Goal: Complete application form: Complete application form

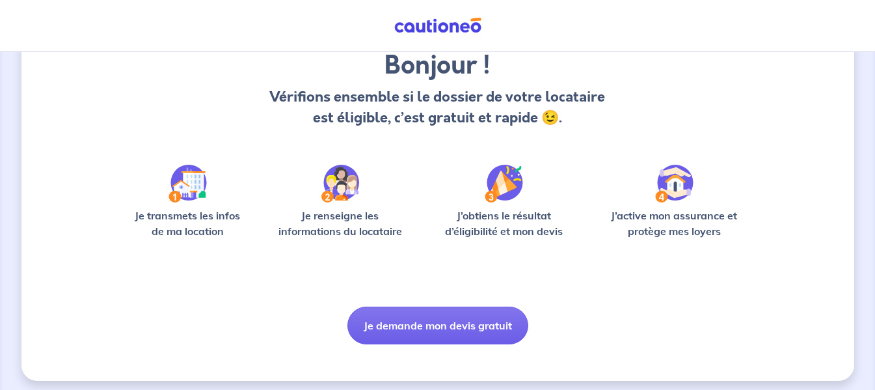
scroll to position [118, 0]
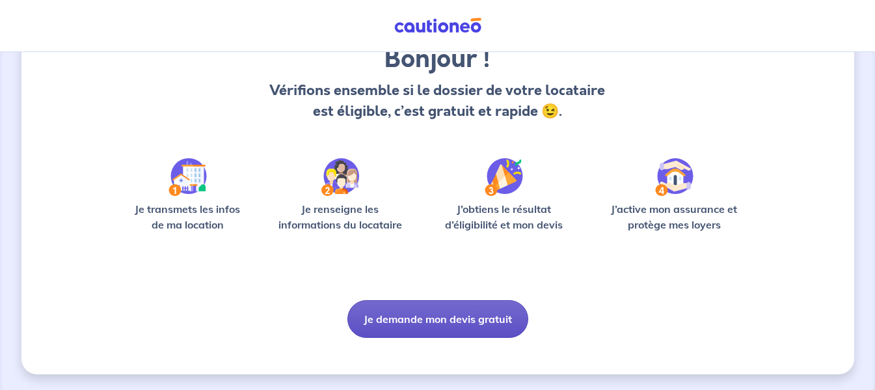
click at [459, 322] on button "Je demande mon devis gratuit" at bounding box center [438, 319] width 181 height 38
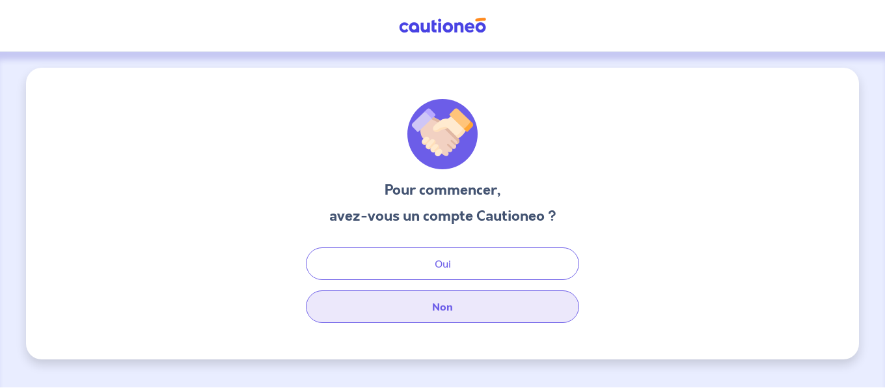
click at [444, 303] on button "Non" at bounding box center [442, 306] width 273 height 33
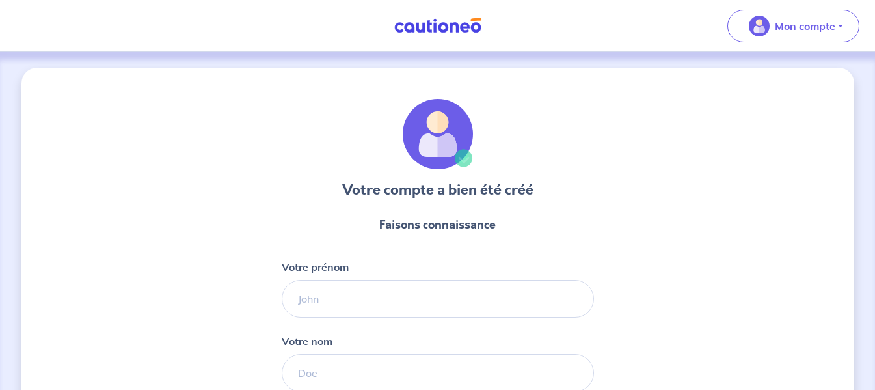
select select "FR"
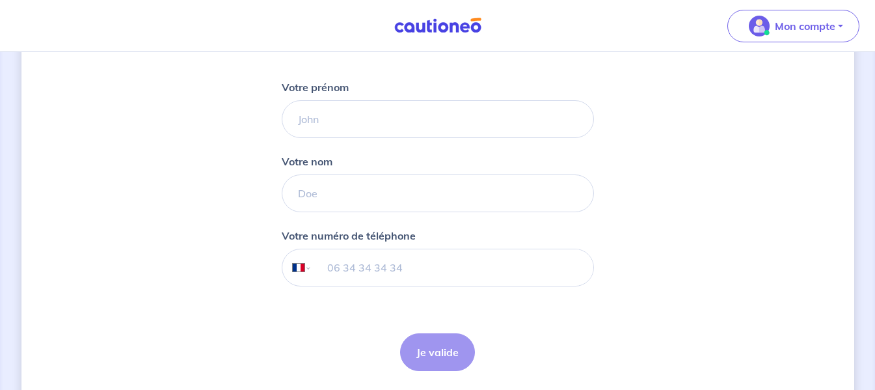
scroll to position [182, 0]
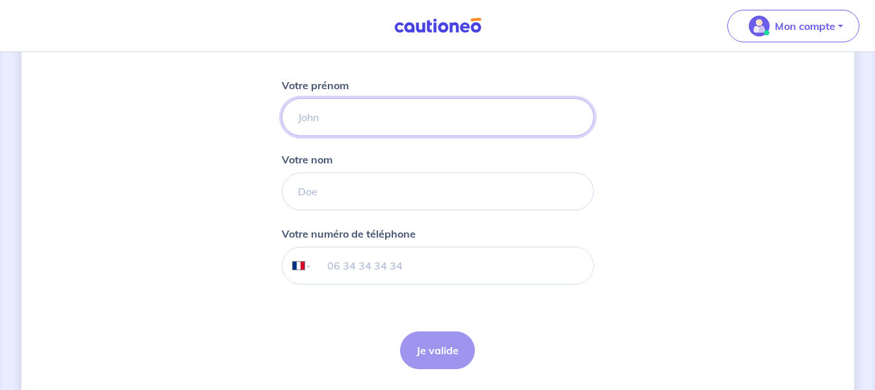
click at [423, 111] on input "Votre prénom" at bounding box center [438, 117] width 312 height 38
type input "Fouade"
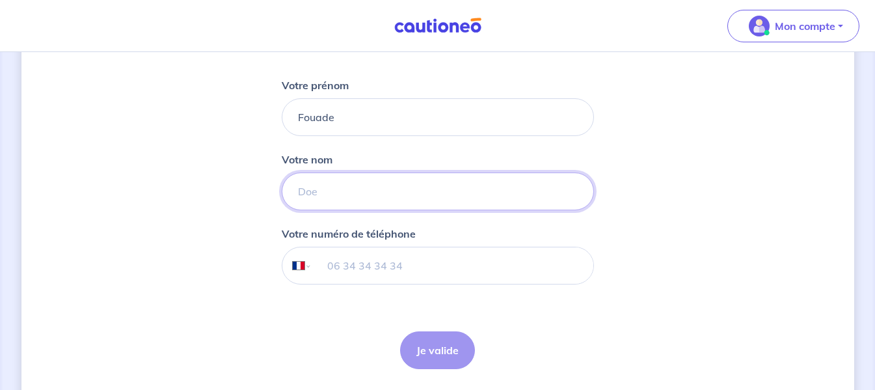
type input "Faouzi"
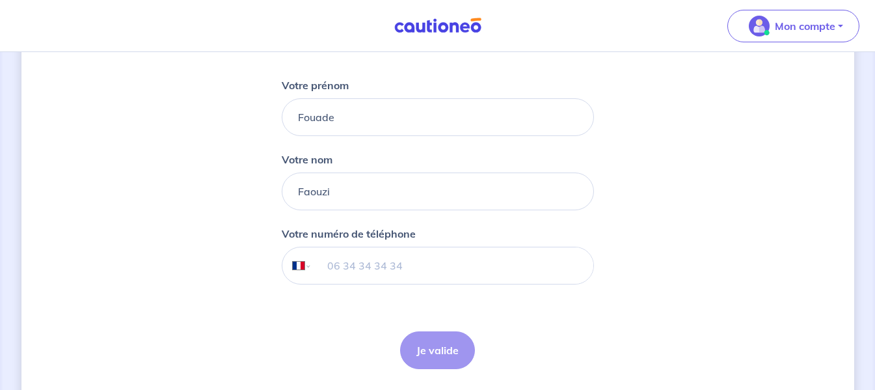
type input "06 98 96 45 45"
click at [435, 347] on button "Je valide" at bounding box center [437, 350] width 75 height 38
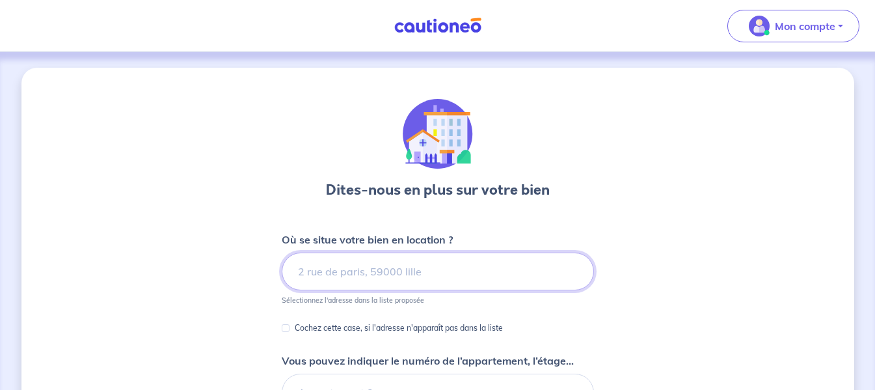
click at [465, 264] on input at bounding box center [438, 272] width 312 height 38
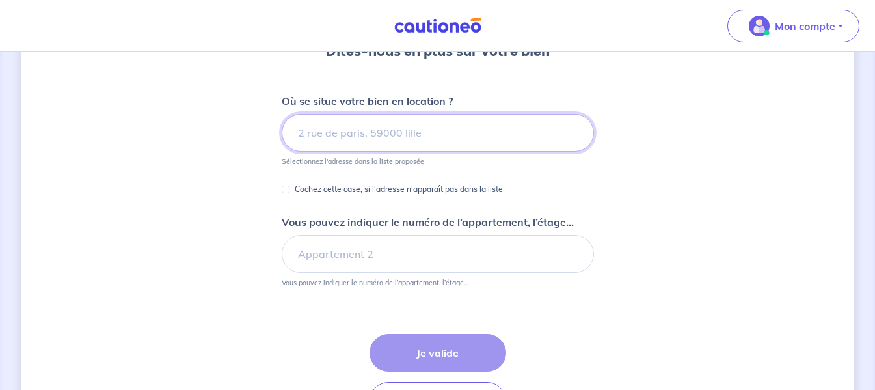
scroll to position [134, 0]
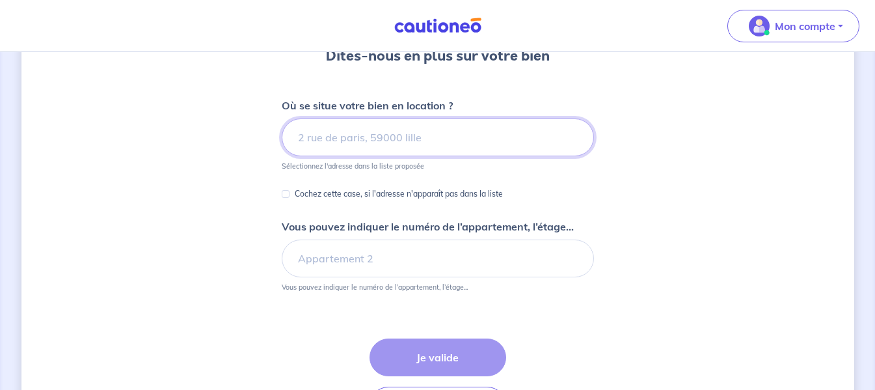
click at [418, 137] on input at bounding box center [438, 137] width 312 height 38
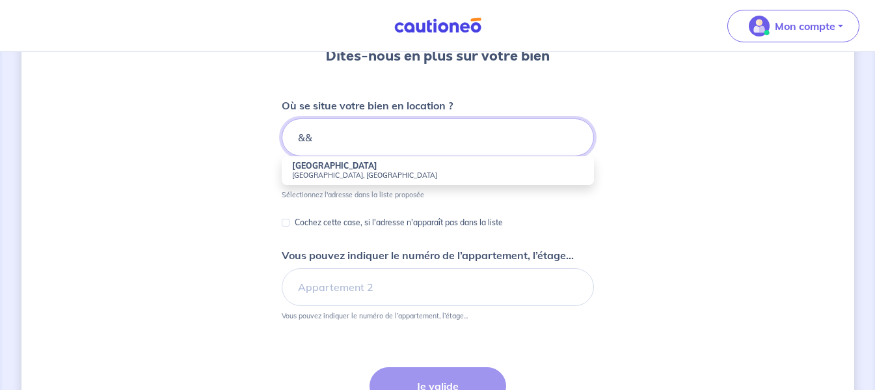
type input "&"
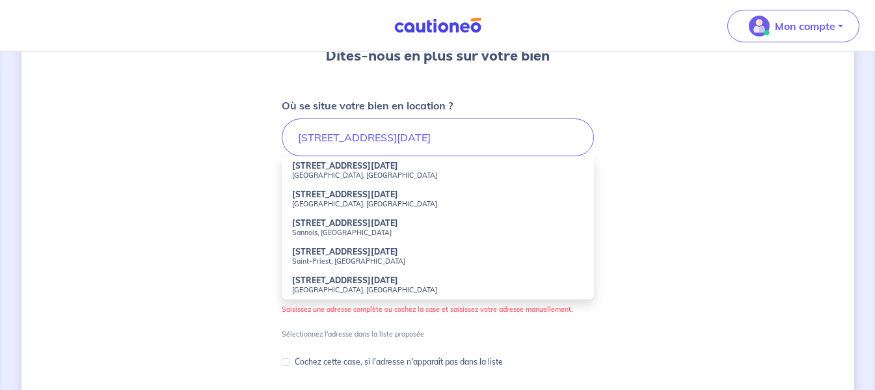
click at [228, 176] on div "Dites-nous en plus sur votre bien Où se situe votre bien en location ? [STREET_…" at bounding box center [437, 287] width 833 height 706
click at [406, 143] on input "[STREET_ADDRESS][DATE]" at bounding box center [438, 137] width 312 height 38
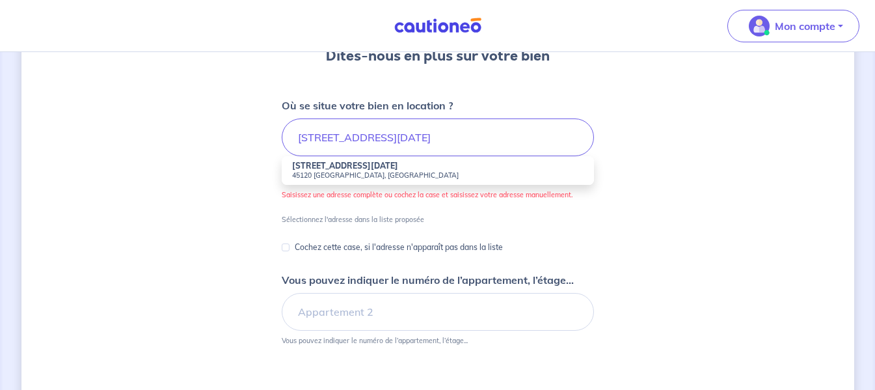
click at [348, 172] on small "45120 [GEOGRAPHIC_DATA], [GEOGRAPHIC_DATA]" at bounding box center [438, 175] width 292 height 9
type input "[STREET_ADDRESS][DATE]"
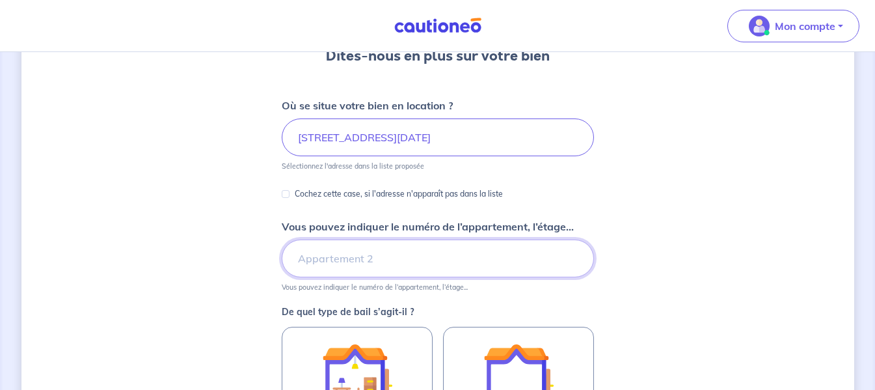
click at [342, 256] on input "Vous pouvez indiquer le numéro de l’appartement, l’étage..." at bounding box center [438, 259] width 312 height 38
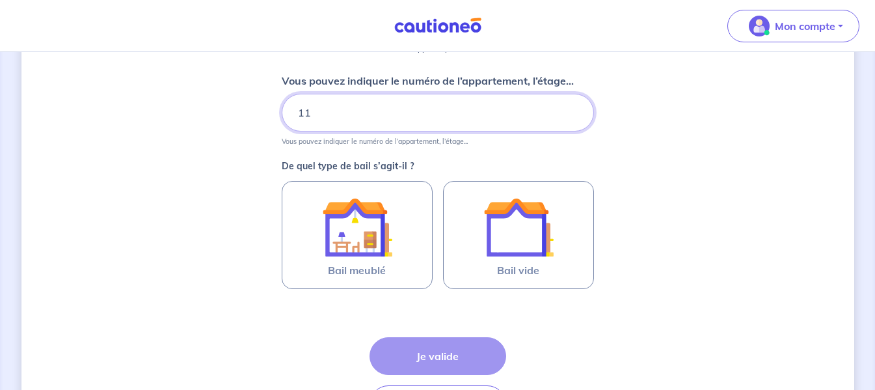
scroll to position [284, 0]
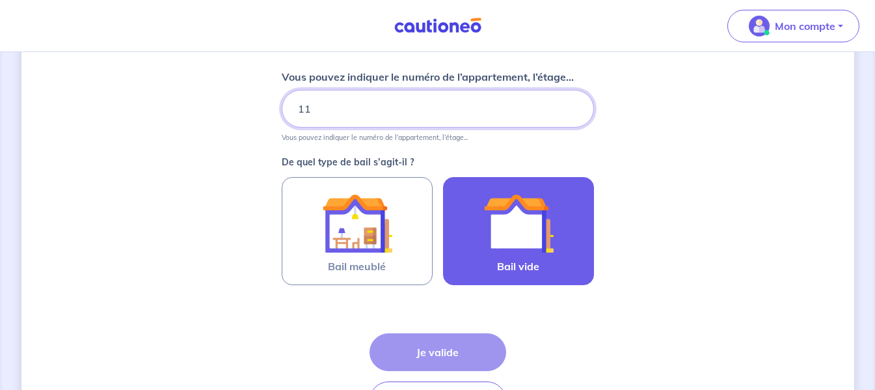
type input "11"
click at [516, 231] on img at bounding box center [519, 223] width 70 height 70
click at [0, 0] on input "Bail vide" at bounding box center [0, 0] width 0 height 0
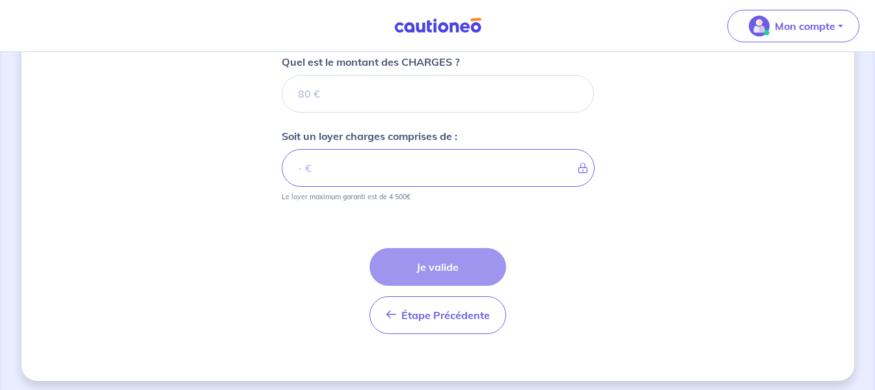
scroll to position [608, 0]
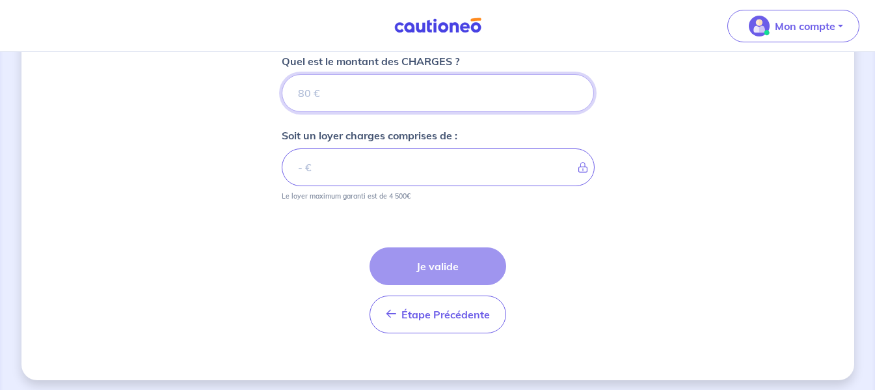
click at [385, 100] on input "Quel est le montant des CHARGES ?" at bounding box center [438, 93] width 312 height 38
type input "7"
type input "1"
type input "11"
type input "110"
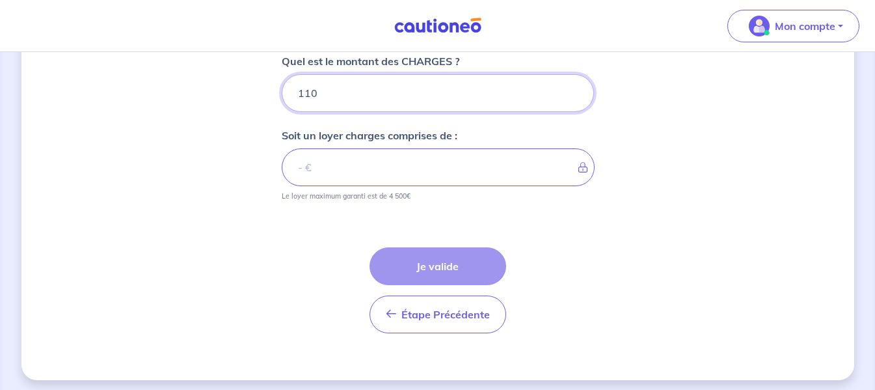
click at [320, 100] on input "110" at bounding box center [438, 93] width 312 height 38
type input "109.99"
click at [572, 94] on input "109.99" at bounding box center [438, 93] width 312 height 38
type input "110"
click at [570, 92] on input "110" at bounding box center [438, 93] width 312 height 38
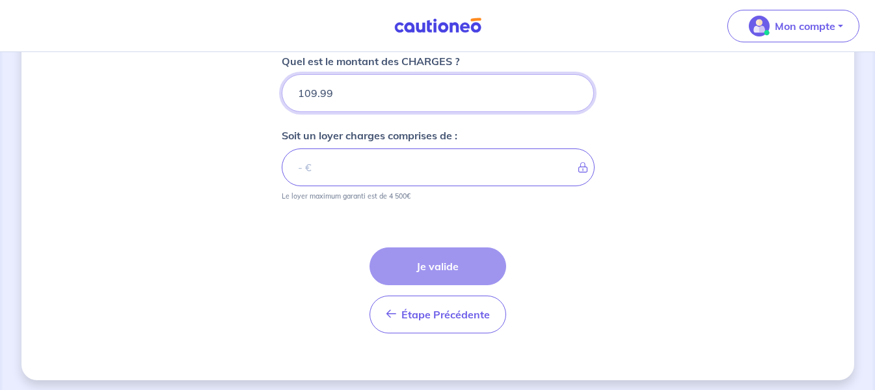
click at [573, 96] on input "109.99" at bounding box center [438, 93] width 312 height 38
type input "109.98"
click at [573, 96] on input "109.98" at bounding box center [438, 93] width 312 height 38
type input "109.97"
click at [573, 96] on input "109.97" at bounding box center [438, 93] width 312 height 38
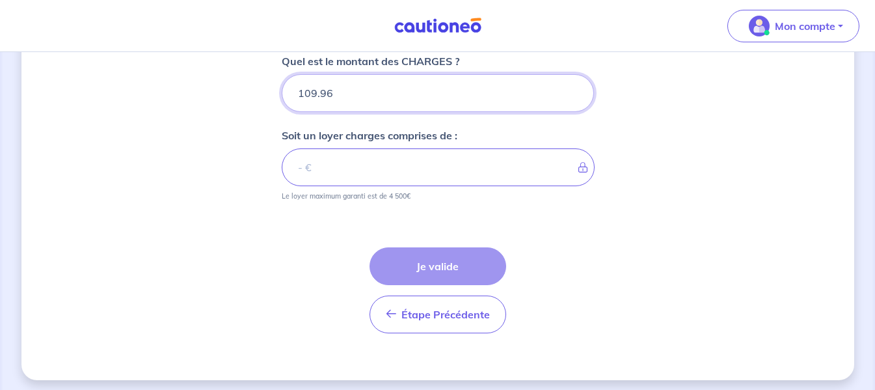
type input "109.96"
click at [573, 96] on input "109.96" at bounding box center [438, 93] width 312 height 38
type input "109"
type input "1"
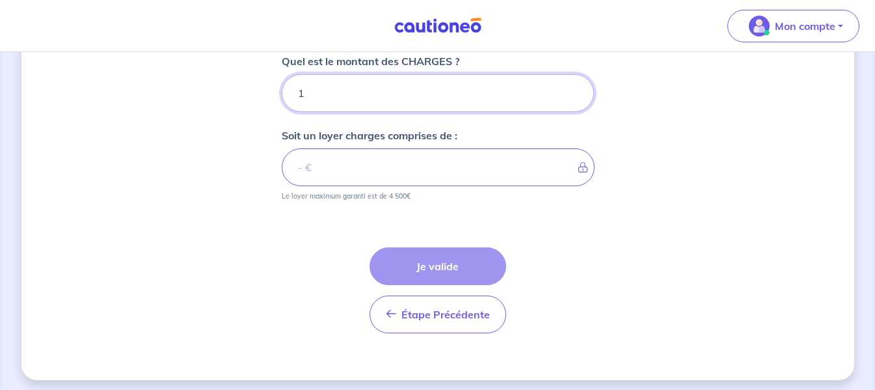
type input "10"
type input "1"
type input "110"
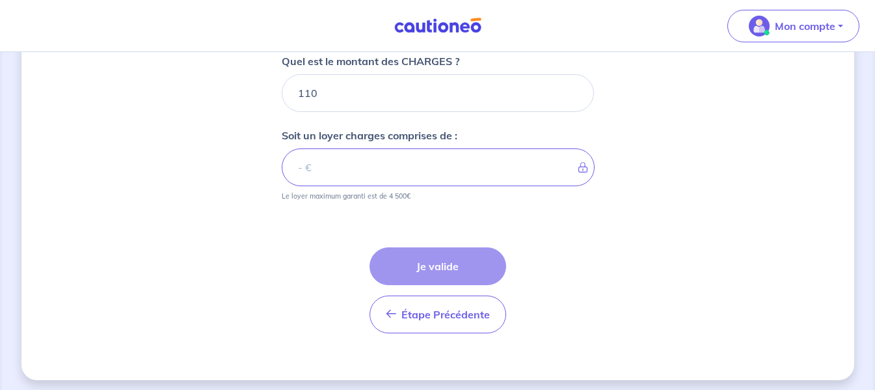
click at [420, 263] on div "Étape Précédente Précédent Je valide Je valide" at bounding box center [438, 290] width 137 height 86
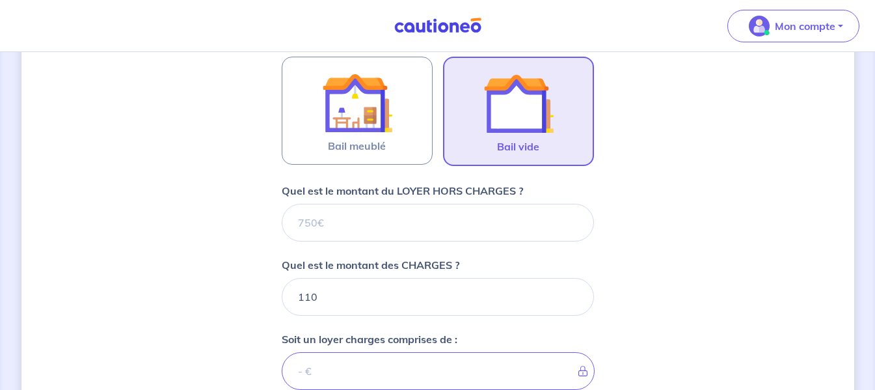
scroll to position [403, 0]
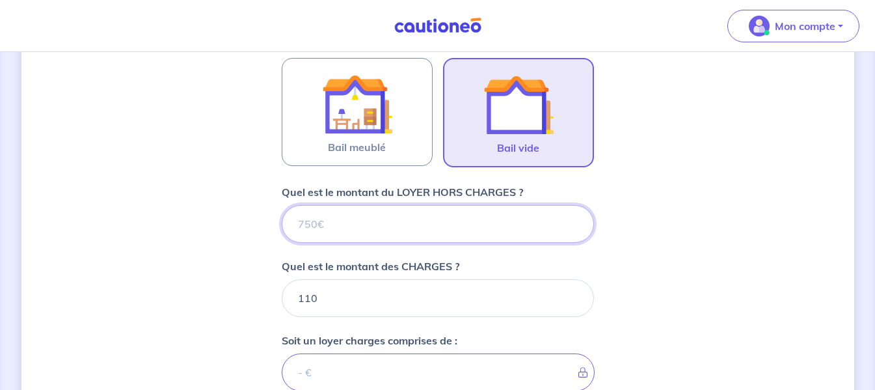
click at [458, 232] on input "Quel est le montant du LOYER HORS CHARGES ?" at bounding box center [438, 224] width 312 height 38
type input "99"
type input "119"
type input "990"
type input "1100"
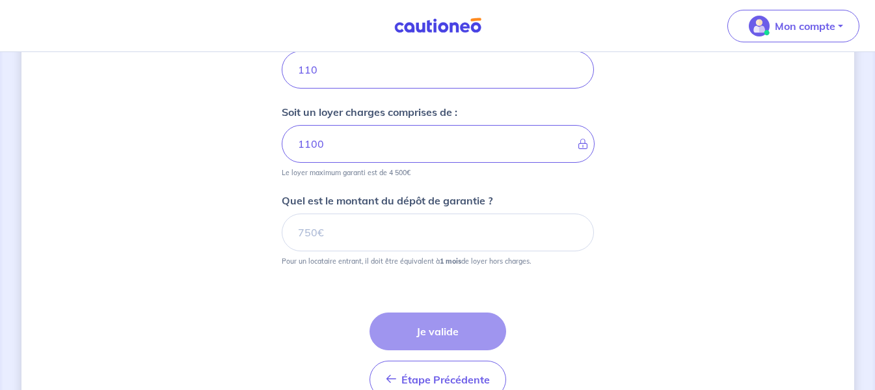
scroll to position [635, 0]
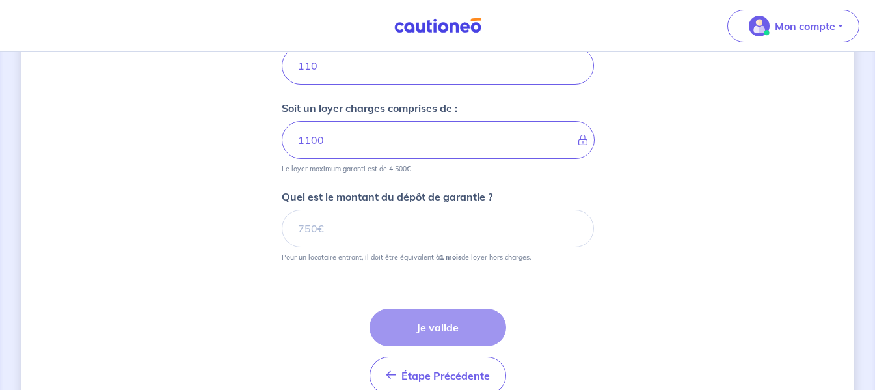
type input "990"
click at [423, 232] on input "Quel est le montant du dépôt de garantie ?" at bounding box center [438, 229] width 312 height 38
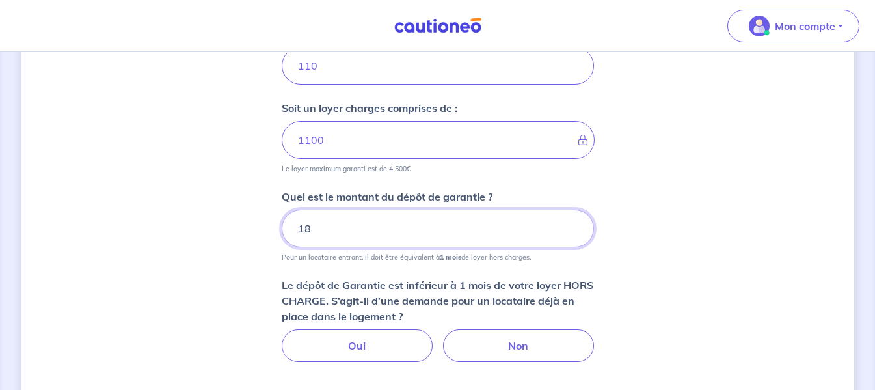
type input "1"
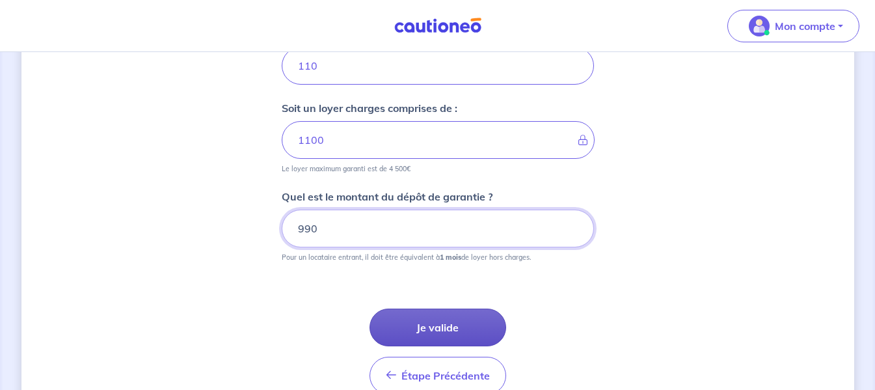
type input "990"
click at [443, 331] on button "Je valide" at bounding box center [438, 328] width 137 height 38
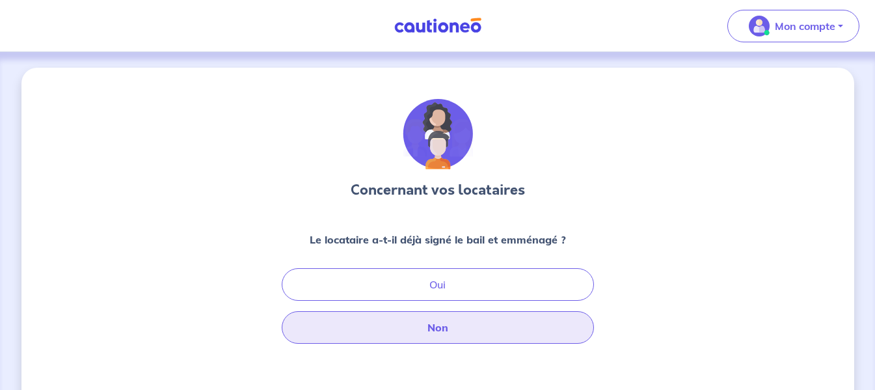
click at [439, 322] on button "Non" at bounding box center [438, 327] width 312 height 33
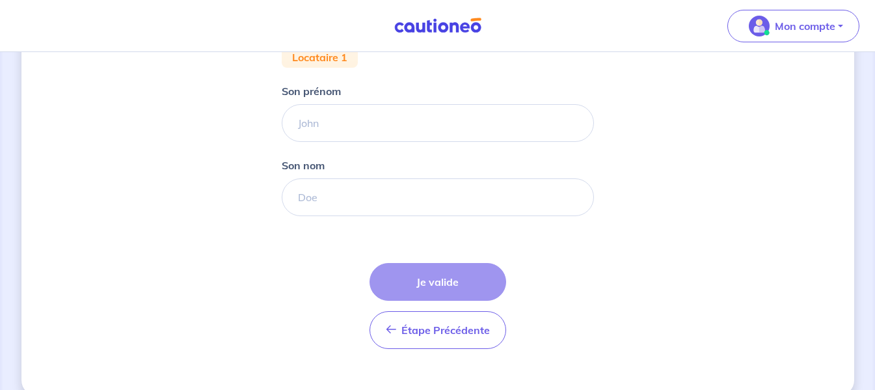
scroll to position [263, 0]
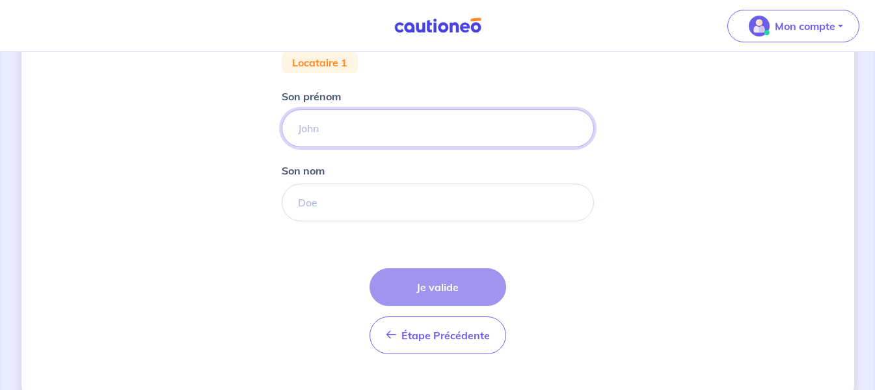
click at [398, 132] on input "Son prénom" at bounding box center [438, 128] width 312 height 38
type input "DJIBRIL"
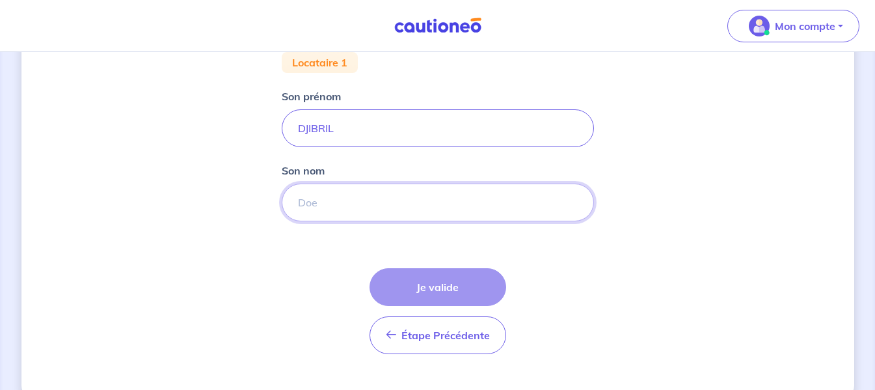
click at [371, 197] on input "Son nom" at bounding box center [438, 203] width 312 height 38
type input "Fouade"
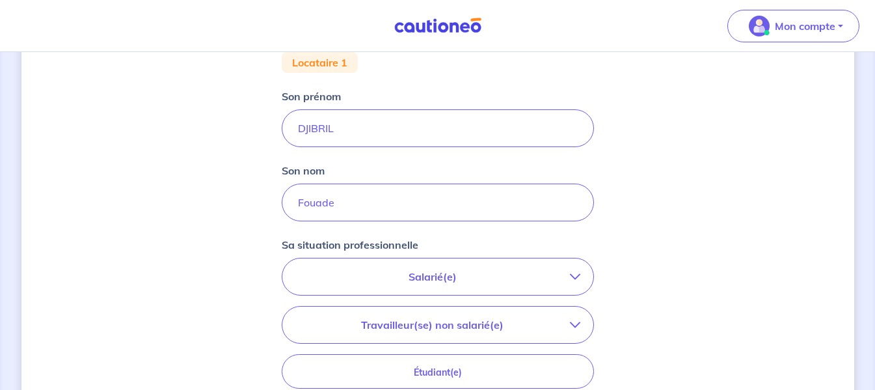
click at [461, 276] on p "Salarié(e)" at bounding box center [433, 277] width 275 height 16
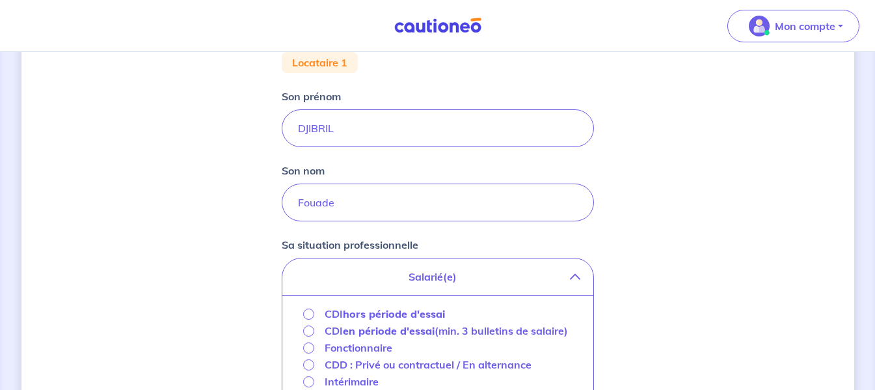
click at [413, 316] on strong "hors période d'essai" at bounding box center [394, 313] width 102 height 13
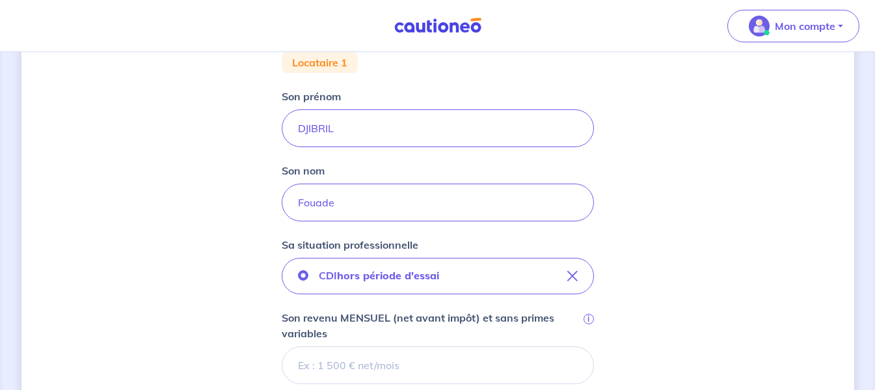
click at [478, 363] on input "Son revenu MENSUEL (net avant impôt) et sans primes variables i" at bounding box center [438, 365] width 312 height 38
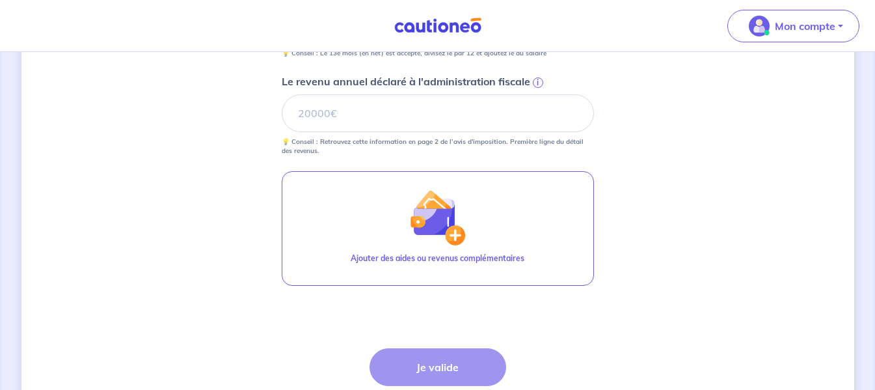
scroll to position [611, 0]
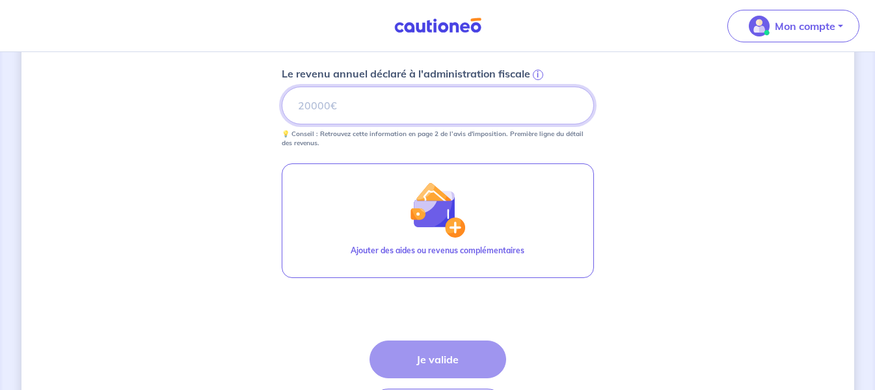
click at [426, 114] on input "Le revenu annuel déclaré à l'administration fiscale i" at bounding box center [438, 106] width 312 height 38
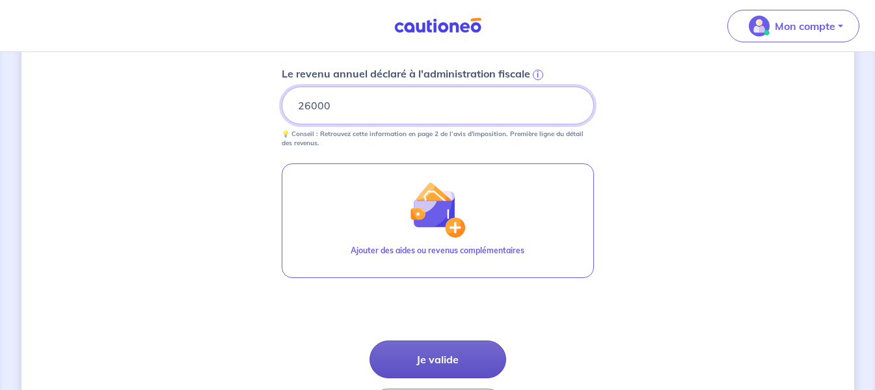
type input "26000"
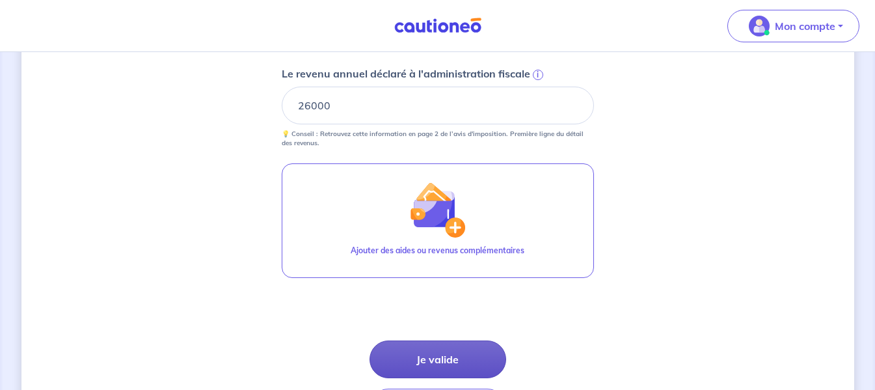
click at [422, 363] on button "Je valide" at bounding box center [438, 359] width 137 height 38
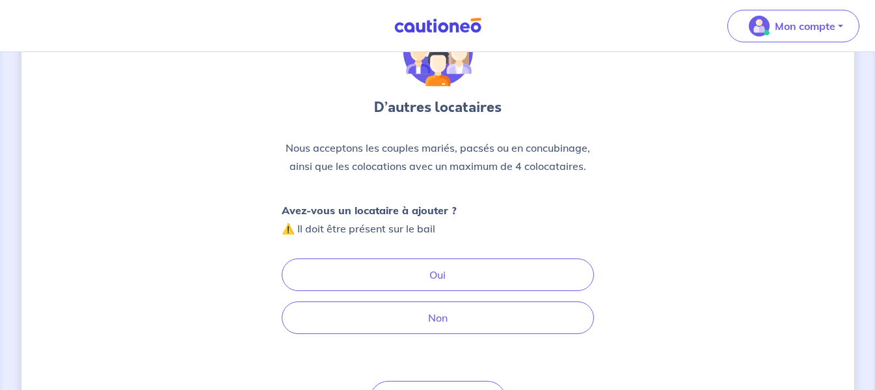
scroll to position [84, 0]
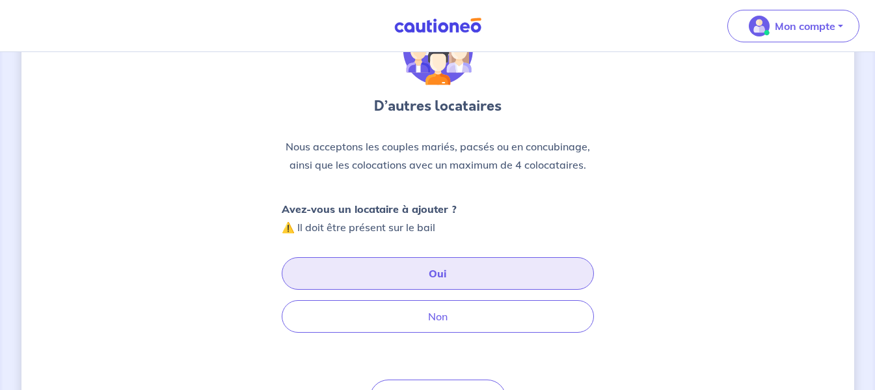
click at [501, 270] on button "Oui" at bounding box center [438, 273] width 312 height 33
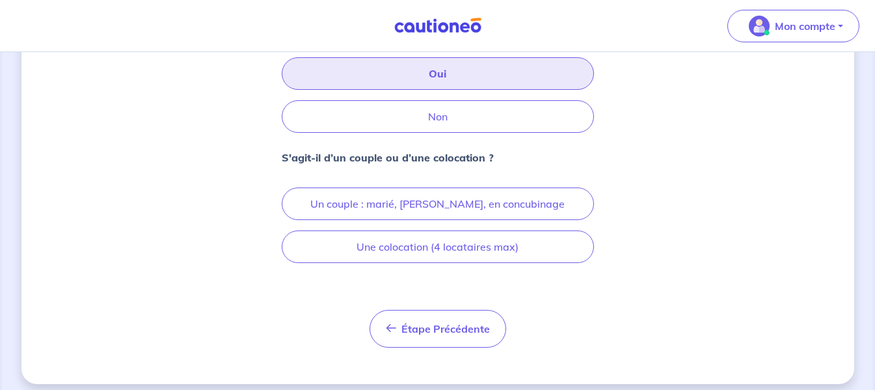
scroll to position [280, 0]
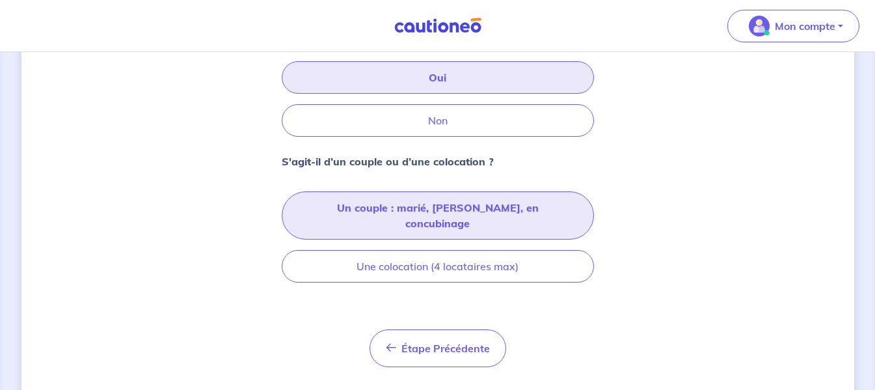
click at [462, 206] on button "Un couple : marié, [PERSON_NAME], en concubinage" at bounding box center [438, 215] width 312 height 48
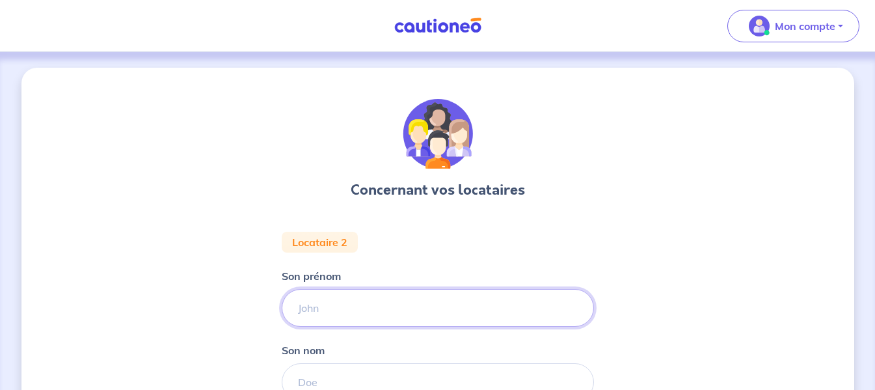
click at [409, 316] on input "Son prénom" at bounding box center [438, 308] width 312 height 38
type input "DJIBRIL"
click at [390, 365] on input "Son nom" at bounding box center [438, 382] width 312 height 38
type input "FAOUZI"
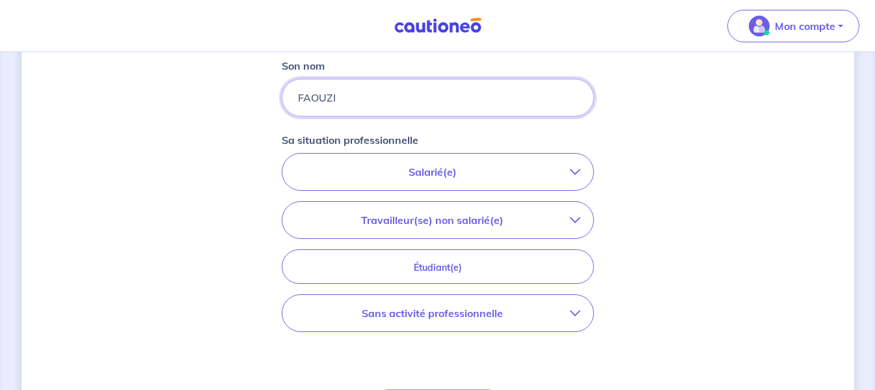
scroll to position [301, 0]
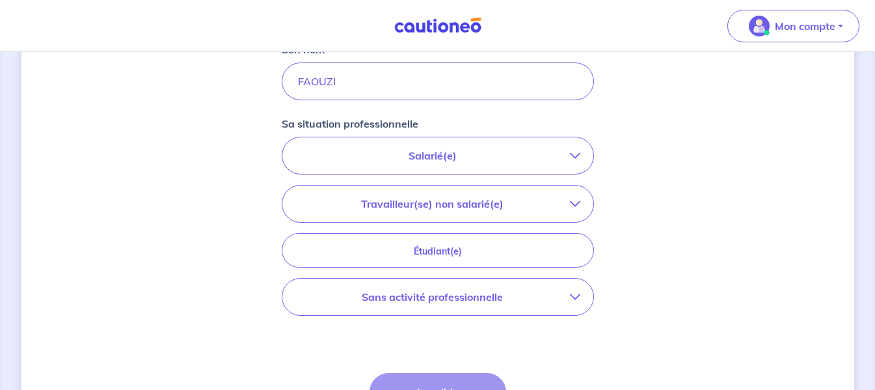
click at [540, 143] on button "Salarié(e)" at bounding box center [438, 155] width 311 height 36
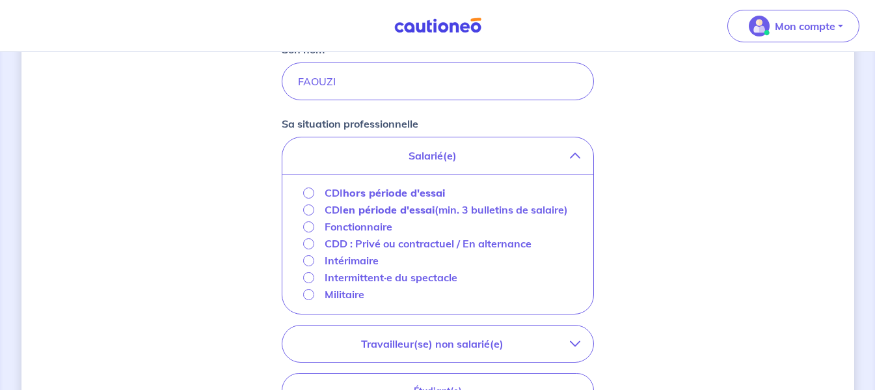
click at [432, 194] on strong "hors période d'essai" at bounding box center [394, 192] width 102 height 13
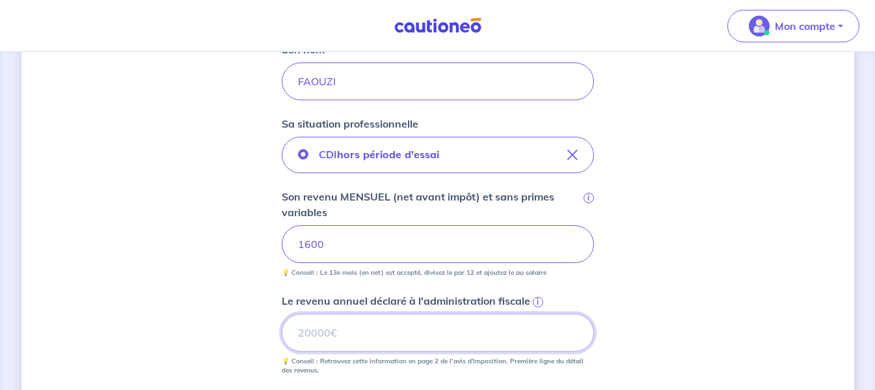
click at [424, 318] on input "Le revenu annuel déclaré à l'administration fiscale i" at bounding box center [438, 333] width 312 height 38
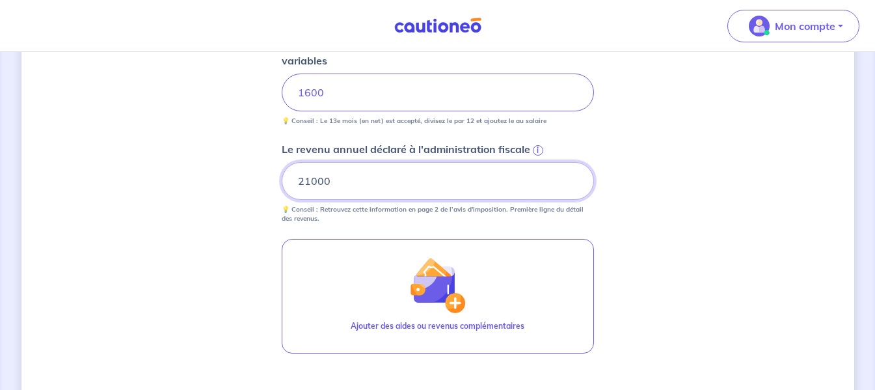
scroll to position [458, 0]
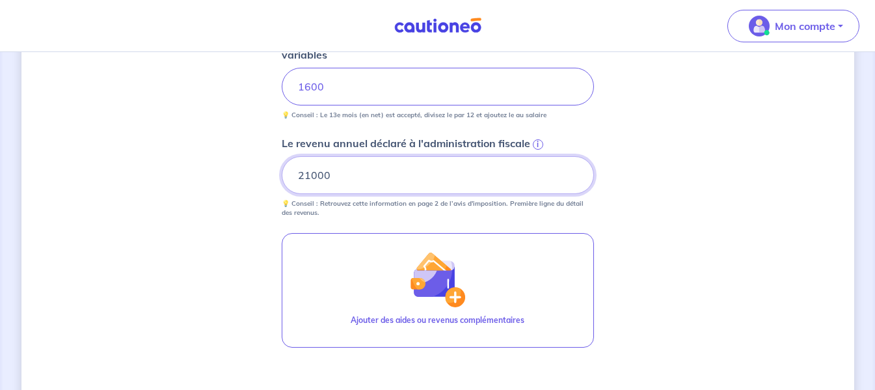
type input "21000"
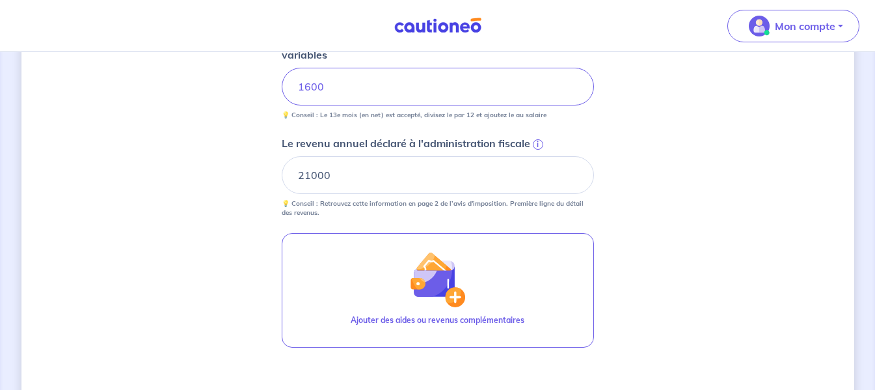
drag, startPoint x: 870, startPoint y: 244, endPoint x: 860, endPoint y: 299, distance: 56.3
click at [860, 299] on div "Concernant vos locataires Locataire 2 Son prénom DJIBRIL Son nom FAOUZI Sa situ…" at bounding box center [437, 76] width 875 height 965
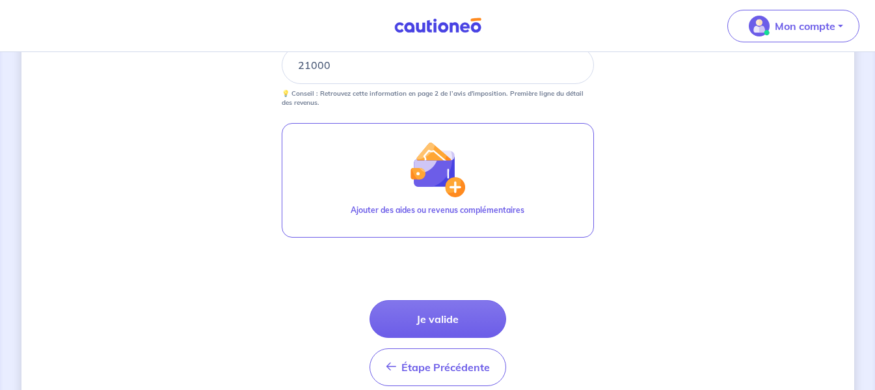
scroll to position [627, 0]
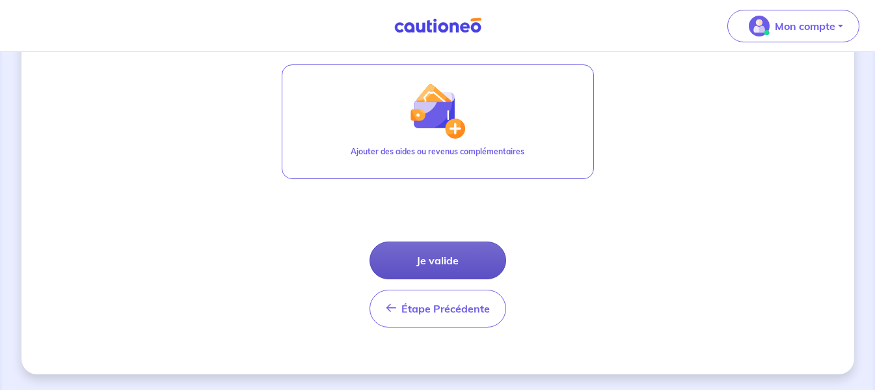
click at [454, 273] on button "Je valide" at bounding box center [438, 260] width 137 height 38
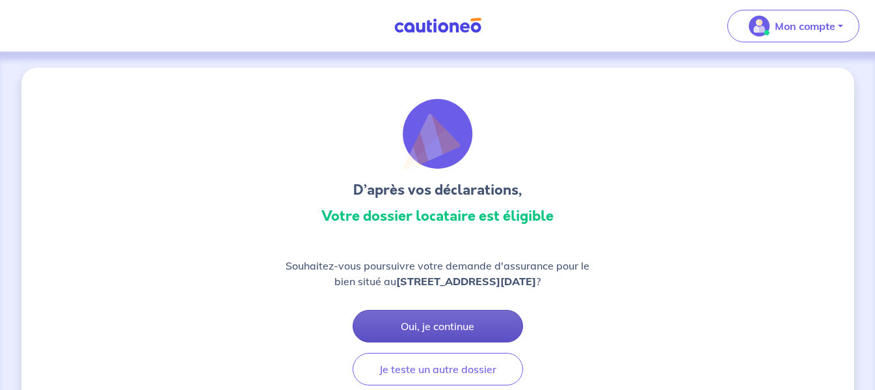
click at [429, 333] on button "Oui, je continue" at bounding box center [438, 326] width 171 height 33
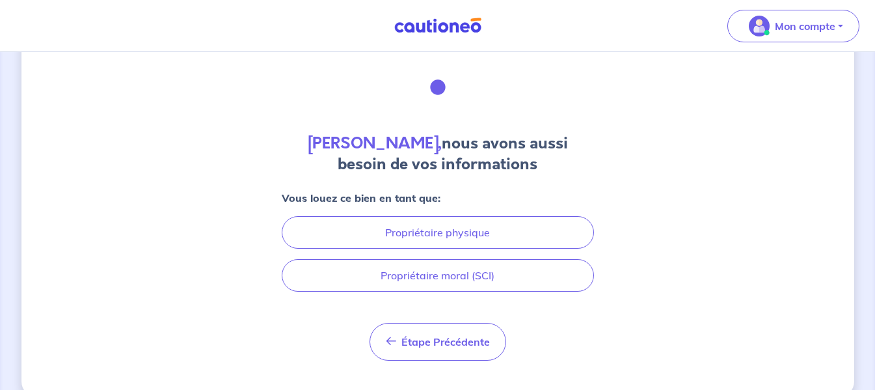
scroll to position [64, 0]
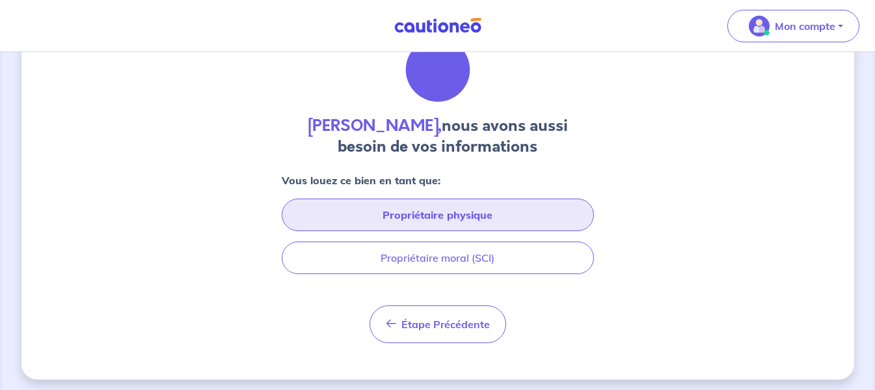
click at [395, 227] on button "Propriétaire physique" at bounding box center [438, 215] width 312 height 33
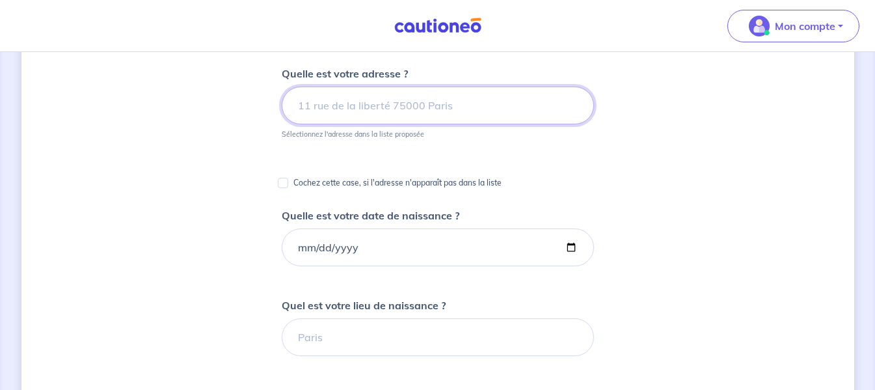
scroll to position [103, 0]
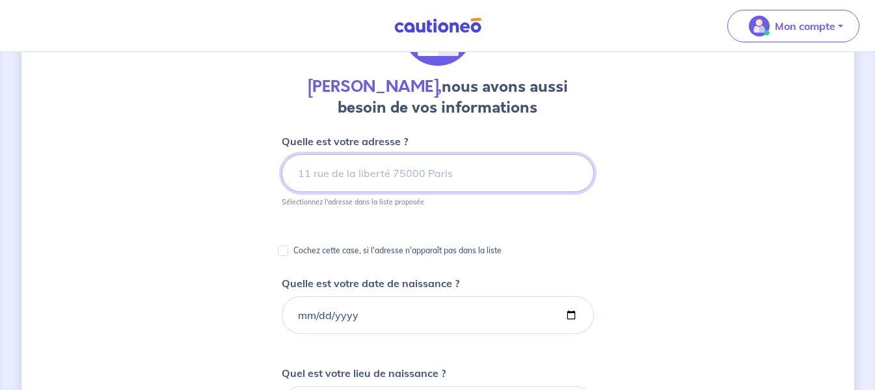
click at [434, 177] on input at bounding box center [438, 173] width 312 height 38
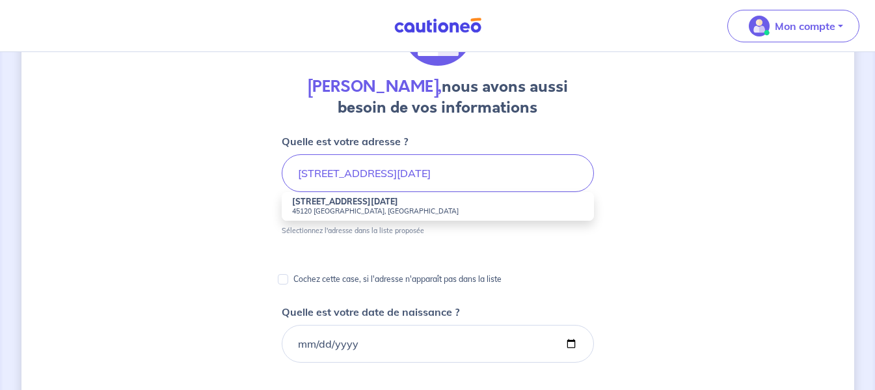
click at [337, 206] on strong "[STREET_ADDRESS][DATE]" at bounding box center [345, 202] width 106 height 10
type input "[STREET_ADDRESS][DATE]"
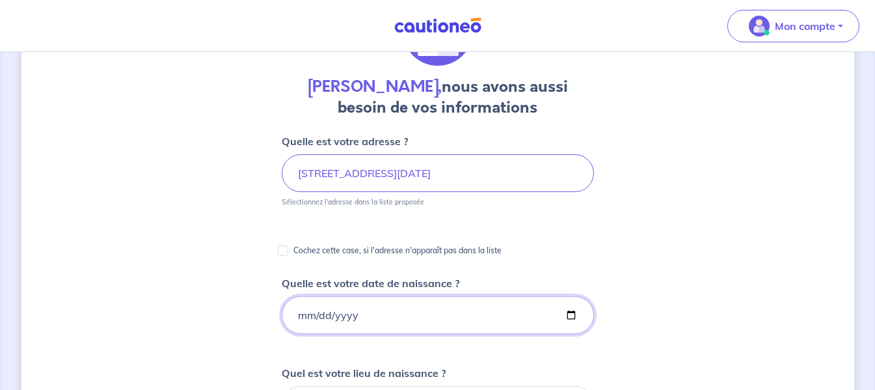
click at [308, 323] on input "Quelle est votre date de naissance ?" at bounding box center [438, 315] width 312 height 38
type input "[DATE]"
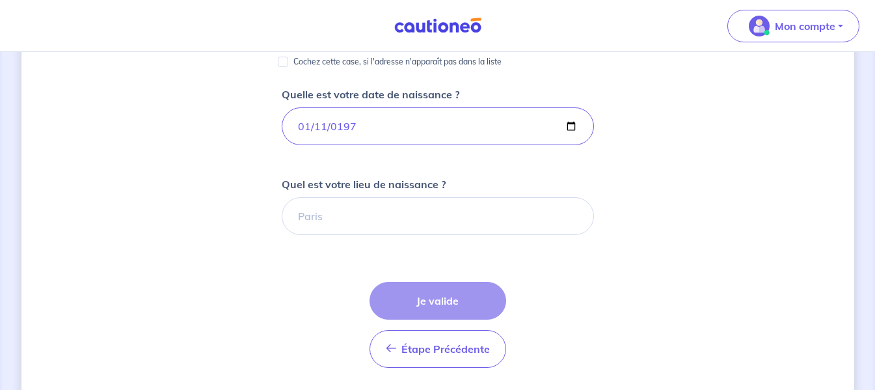
scroll to position [297, 0]
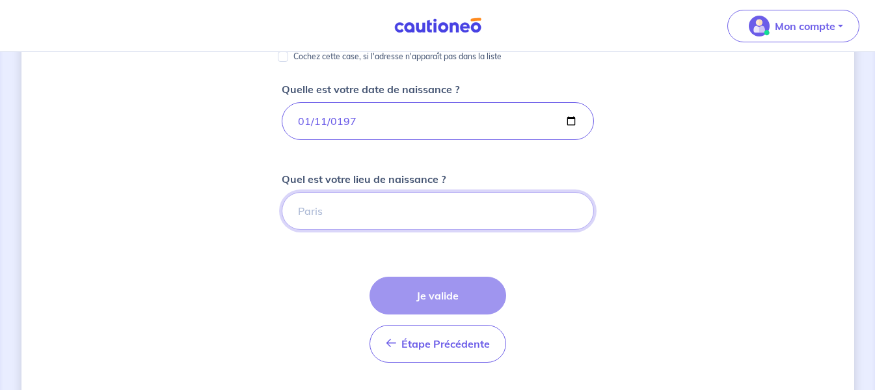
click at [508, 216] on input "Quel est votre lieu de naissance ?" at bounding box center [438, 211] width 312 height 38
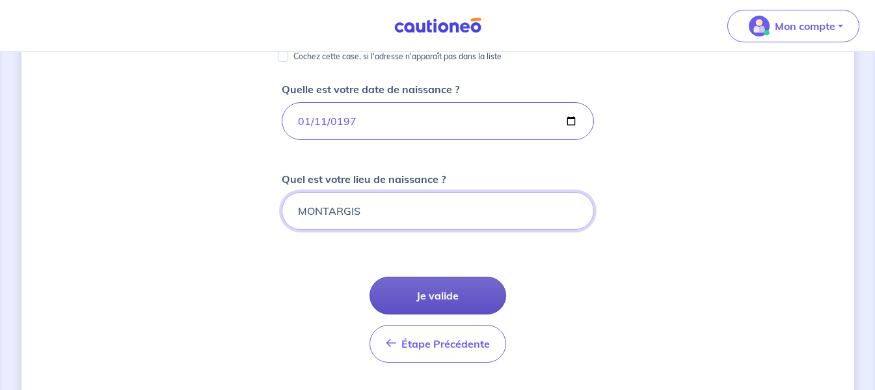
type input "MONTARGIS"
click at [449, 292] on button "Je valide" at bounding box center [438, 296] width 137 height 38
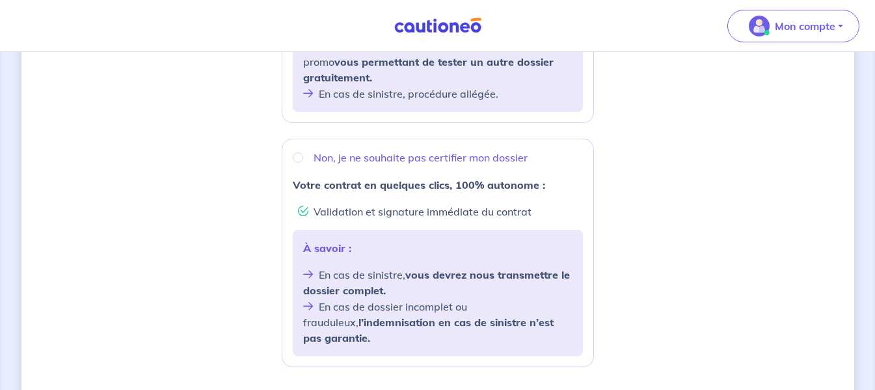
scroll to position [439, 0]
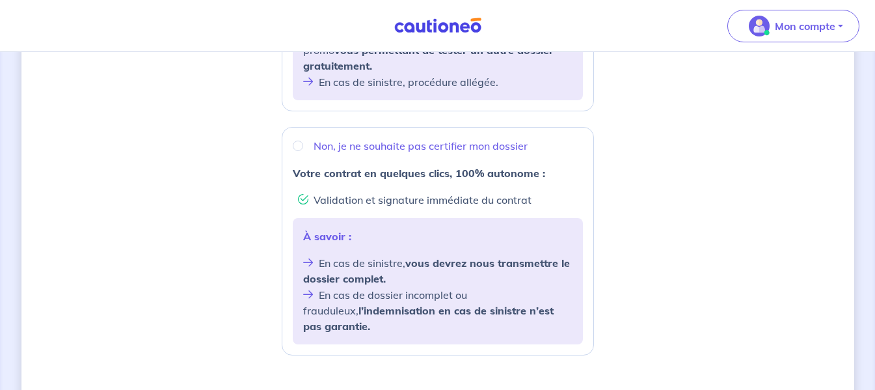
click at [342, 148] on p "Non, je ne souhaite pas certifier mon dossier" at bounding box center [421, 146] width 214 height 16
click at [303, 148] on input "Non, je ne souhaite pas certifier mon dossier" at bounding box center [298, 146] width 10 height 10
radio input "true"
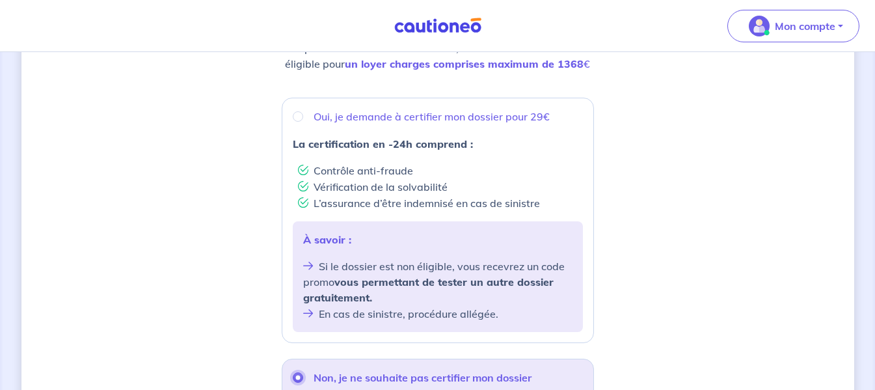
scroll to position [200, 0]
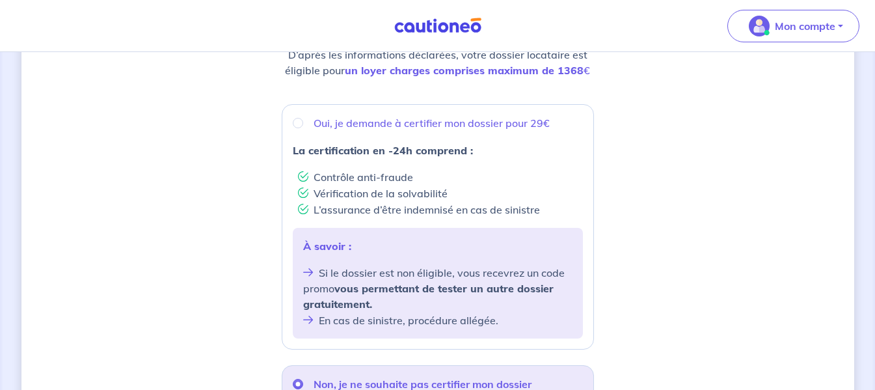
click at [389, 128] on p "Oui, je demande à certifier mon dossier pour 29€" at bounding box center [432, 123] width 236 height 16
click at [303, 128] on input "Oui, je demande à certifier mon dossier pour 29€" at bounding box center [298, 123] width 10 height 10
radio input "true"
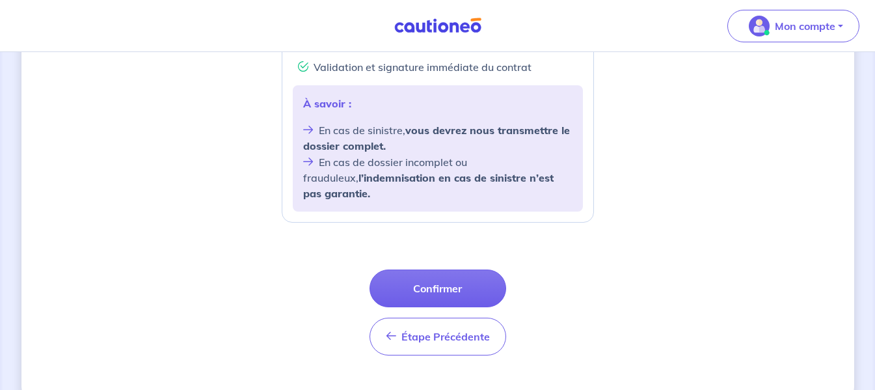
scroll to position [568, 0]
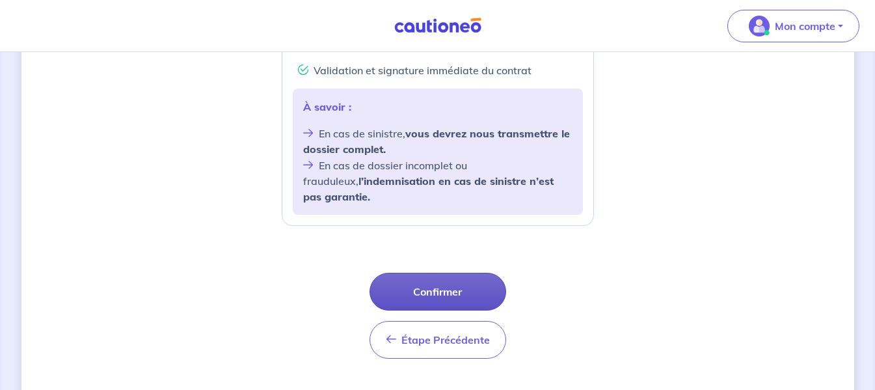
click at [428, 281] on button "Confirmer" at bounding box center [438, 292] width 137 height 38
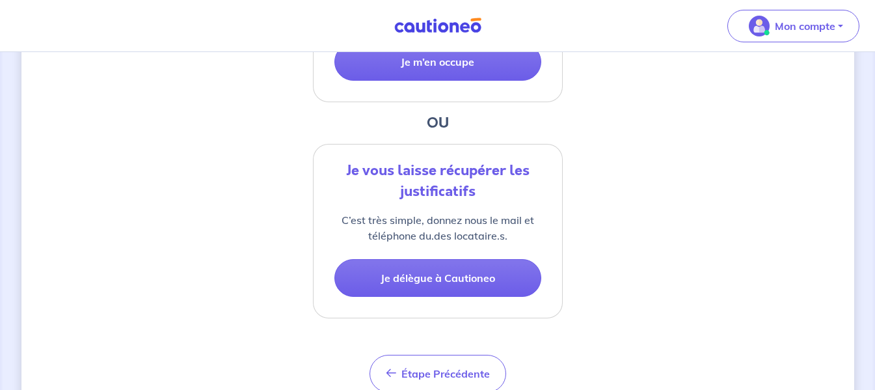
scroll to position [491, 0]
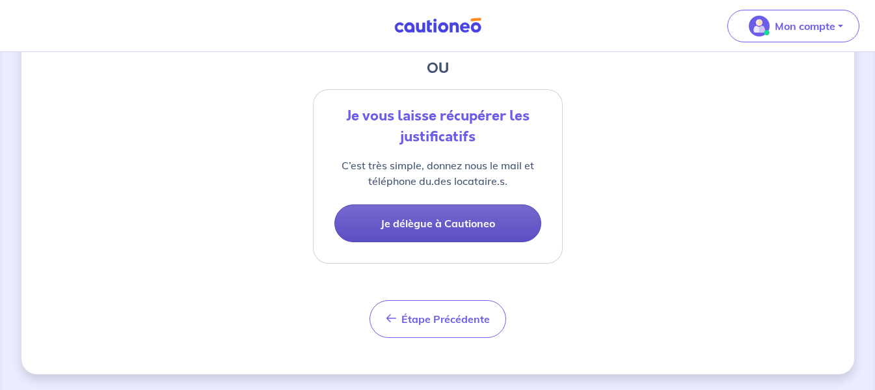
click at [501, 221] on button "Je délègue à Cautioneo" at bounding box center [438, 223] width 207 height 38
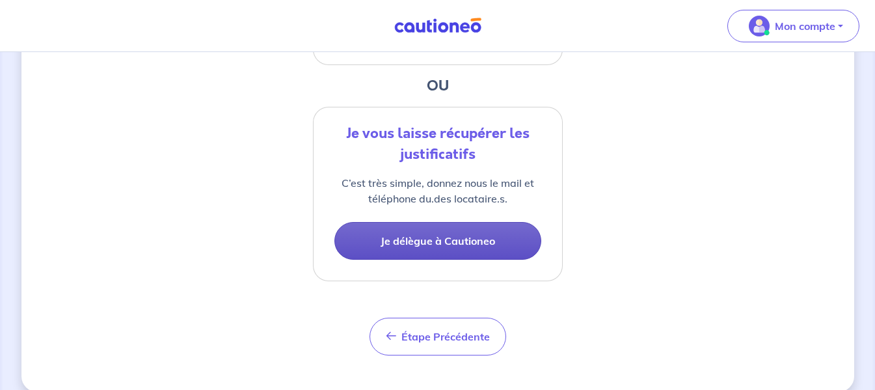
select select "FR"
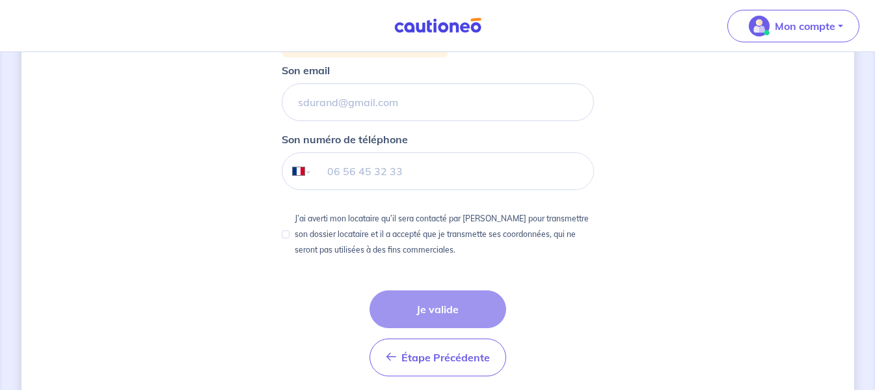
scroll to position [442, 0]
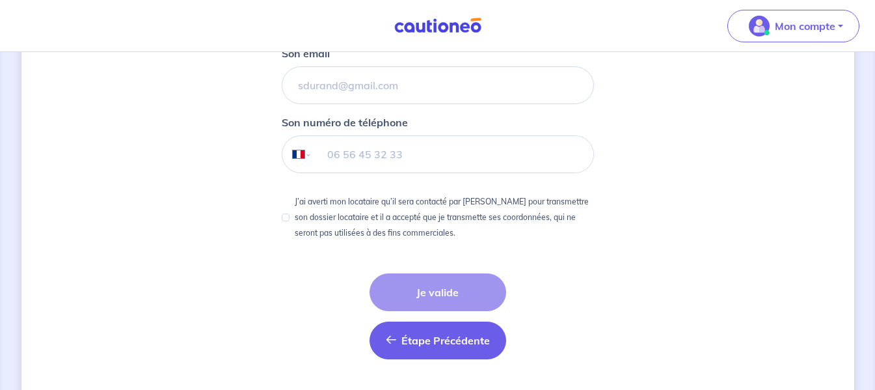
click at [430, 350] on button "Étape Précédente Précédent" at bounding box center [438, 341] width 137 height 38
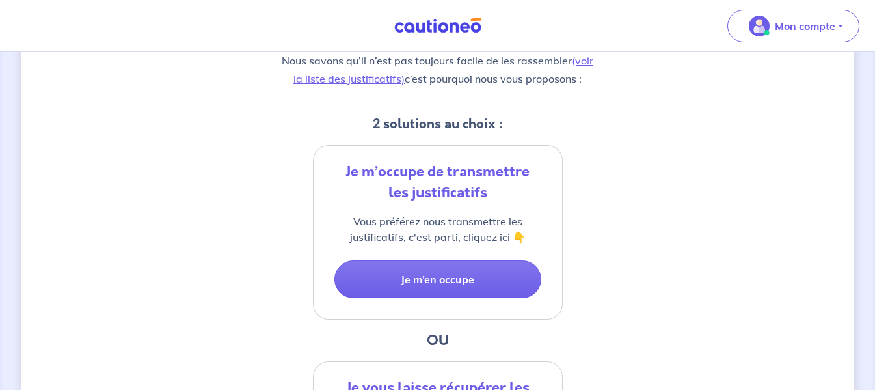
scroll to position [228, 0]
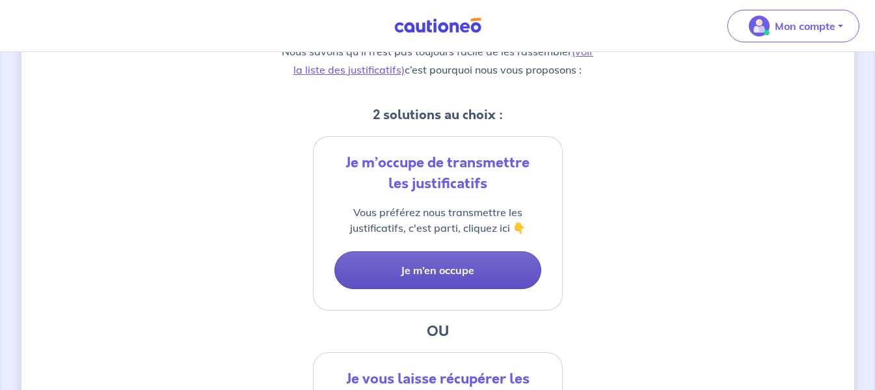
click at [445, 272] on button "Je m’en occupe" at bounding box center [438, 270] width 207 height 38
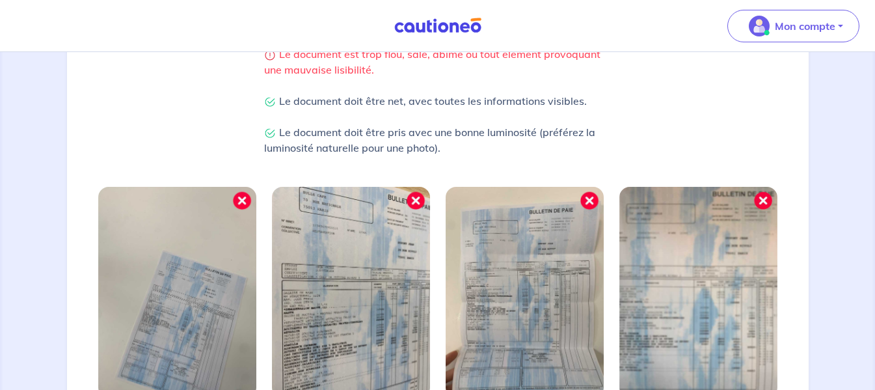
scroll to position [503, 0]
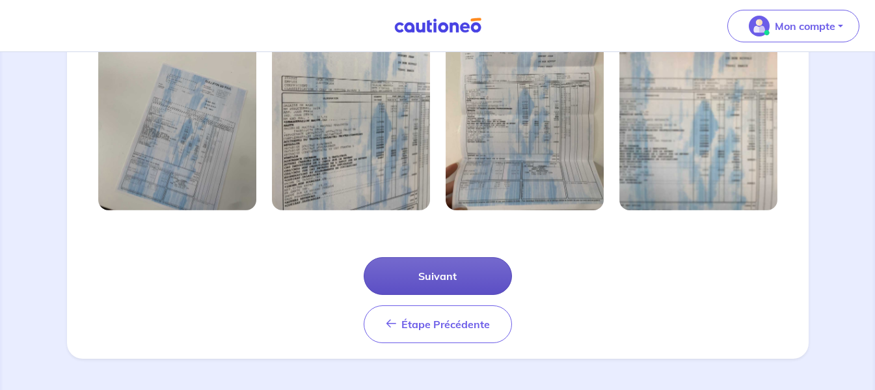
click at [474, 276] on button "Suivant" at bounding box center [438, 276] width 148 height 38
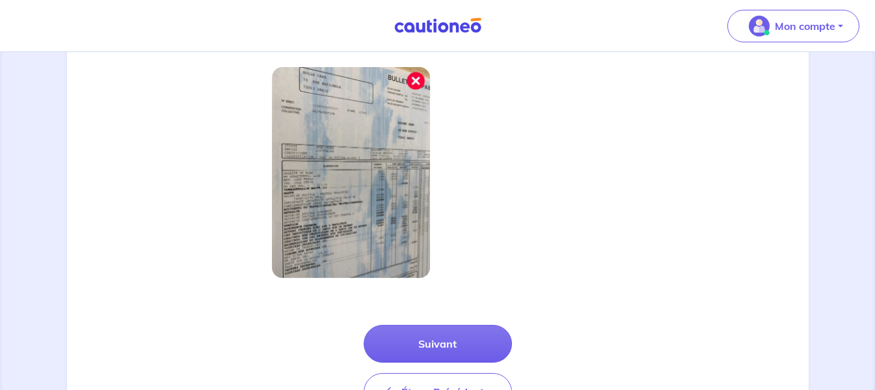
scroll to position [441, 0]
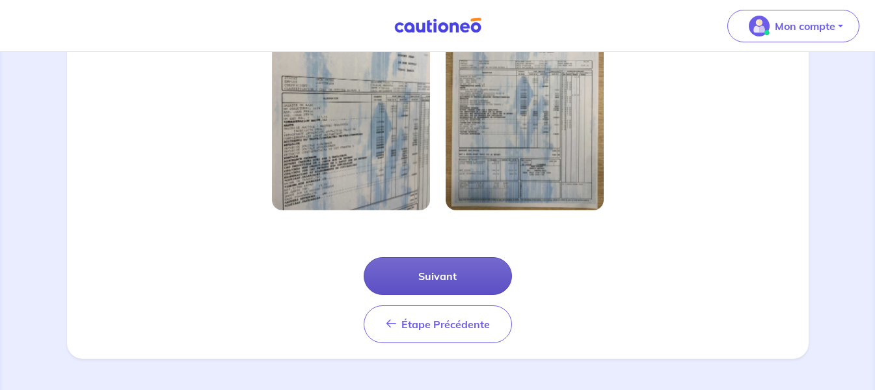
click at [415, 268] on button "Suivant" at bounding box center [438, 276] width 148 height 38
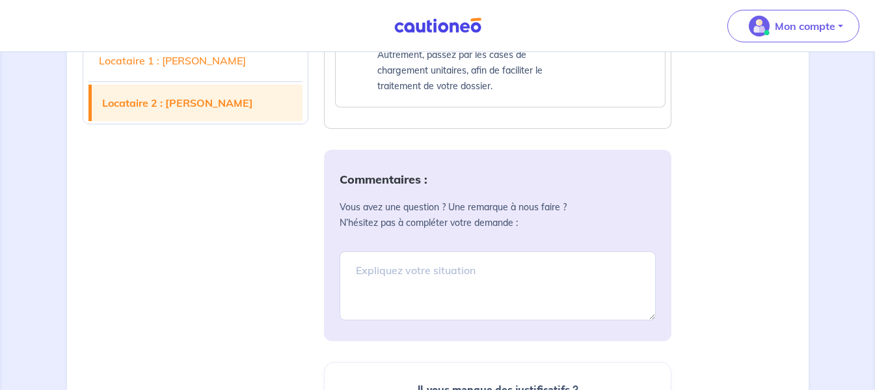
scroll to position [2621, 0]
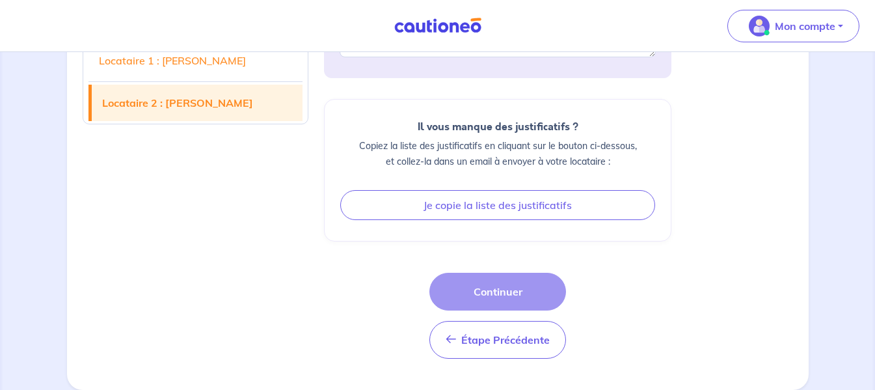
click at [504, 290] on div "Étape Précédente Étape Précédente Continuer" at bounding box center [498, 316] width 137 height 86
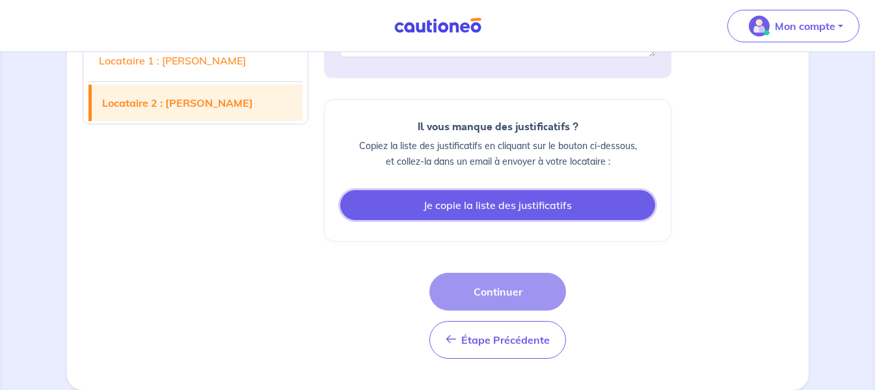
click at [521, 199] on button "Je copie la liste des justificatifs" at bounding box center [497, 205] width 315 height 30
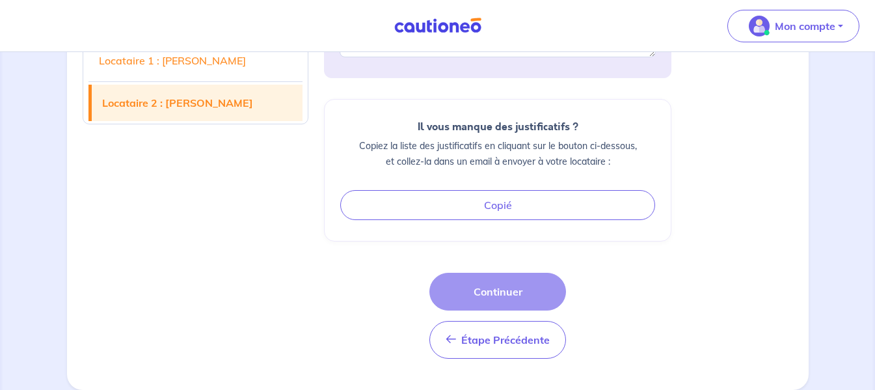
click at [534, 296] on div "Étape Précédente Étape Précédente Continuer" at bounding box center [498, 316] width 137 height 86
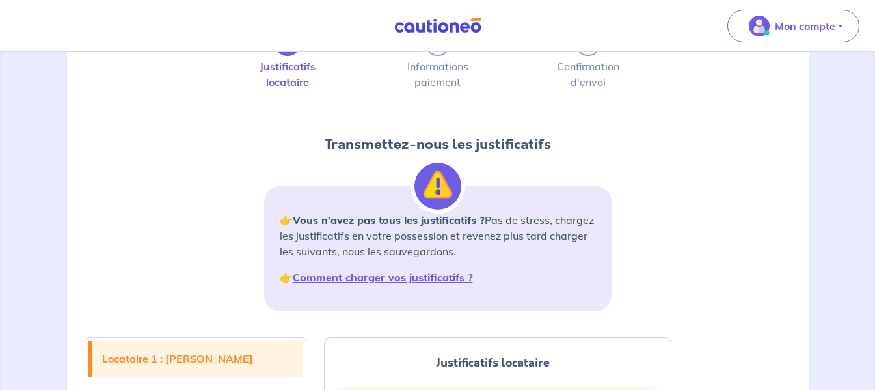
scroll to position [0, 0]
